Goal: Navigation & Orientation: Find specific page/section

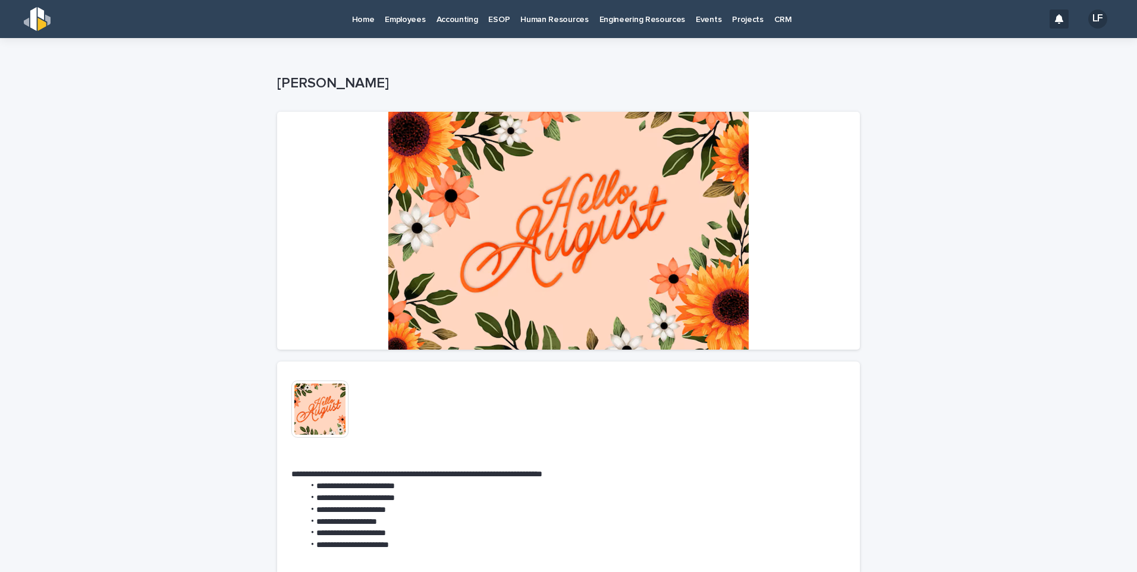
click at [367, 22] on p "Home" at bounding box center [363, 12] width 23 height 25
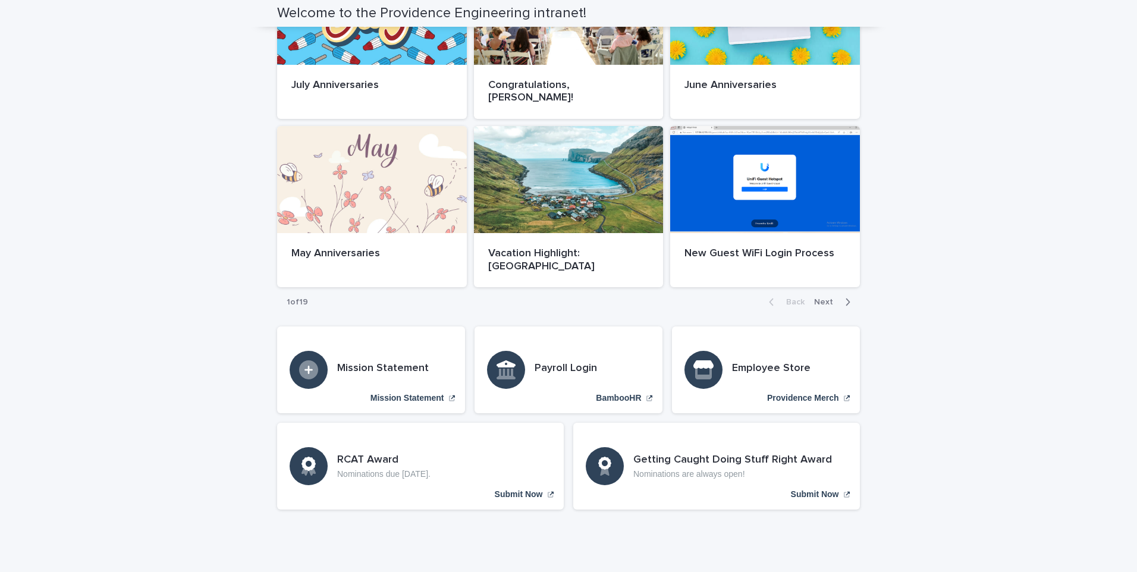
scroll to position [632, 0]
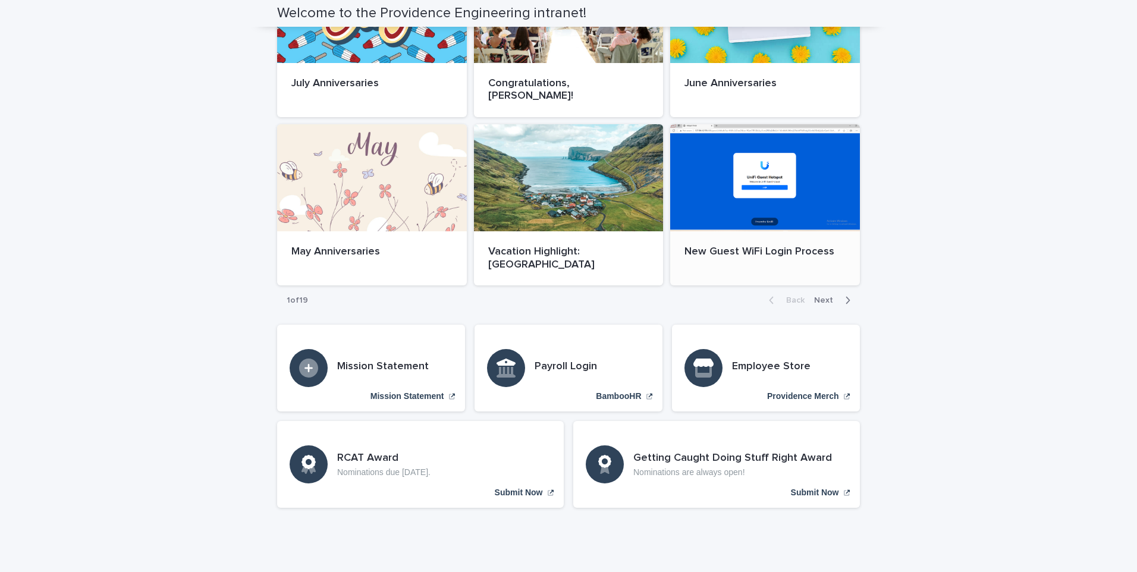
click at [776, 246] on p "New Guest WiFi Login Process" at bounding box center [764, 252] width 161 height 13
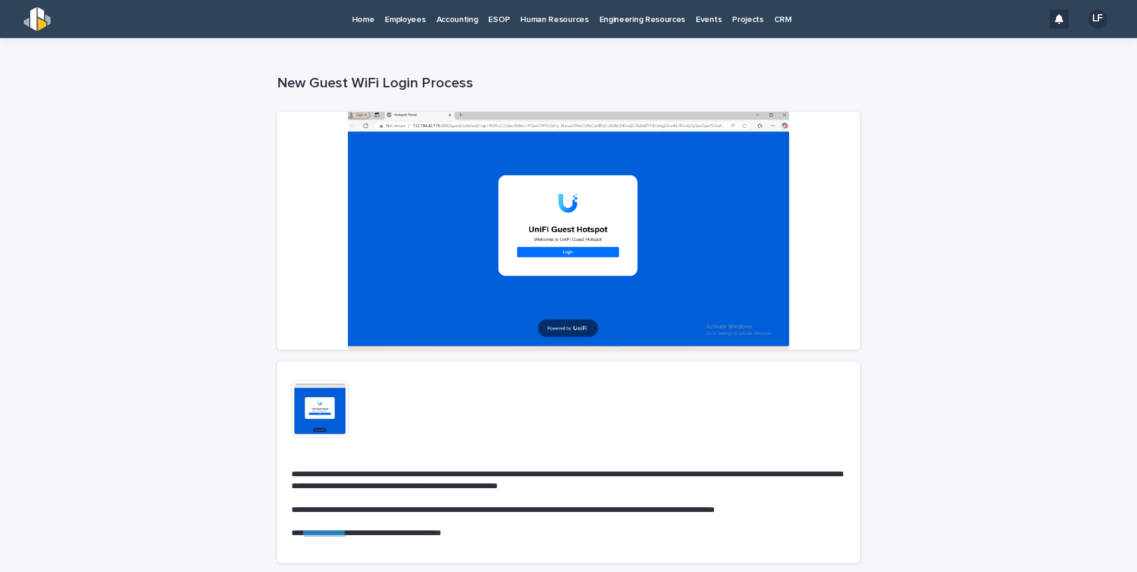
click at [361, 20] on p "Home" at bounding box center [363, 12] width 23 height 25
